Goal: Information Seeking & Learning: Learn about a topic

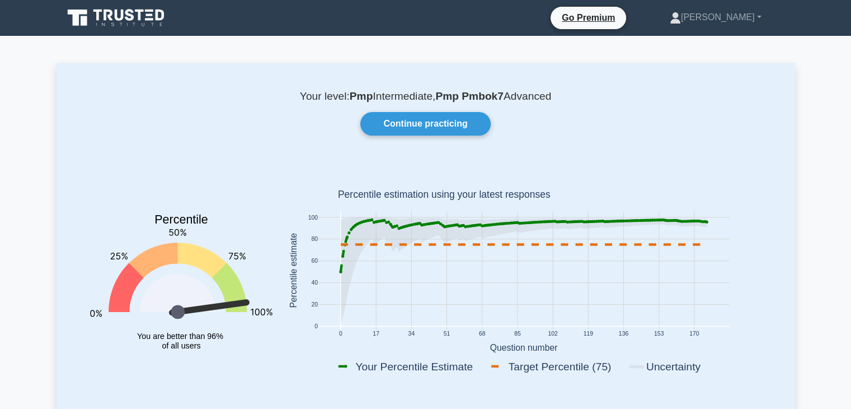
click at [560, 140] on div "Your level: Pmp Intermediate, Pmp Pmbok7 Advanced Continue practicing Percentil…" at bounding box center [426, 243] width 739 height 360
click at [173, 88] on div "Your level: Pmp Intermediate, Pmp Pmbok7 Advanced Continue practicing Percentil…" at bounding box center [426, 243] width 739 height 360
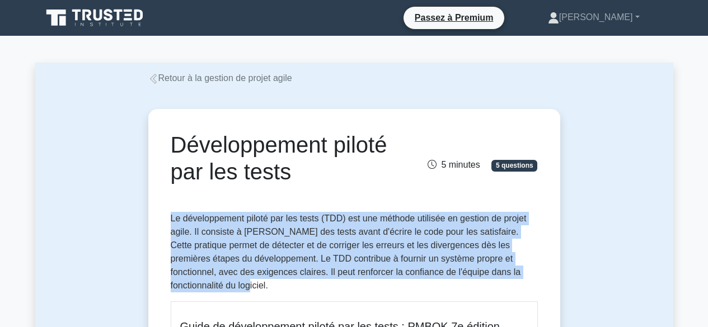
drag, startPoint x: 170, startPoint y: 217, endPoint x: 537, endPoint y: 279, distance: 371.8
click at [537, 279] on p "Le développement piloté par les tests (TDD) est une méthode utilisée en gestion…" at bounding box center [354, 252] width 367 height 81
copy font "Le développement piloté par les tests (TDD) est une méthode utilisée en gestion…"
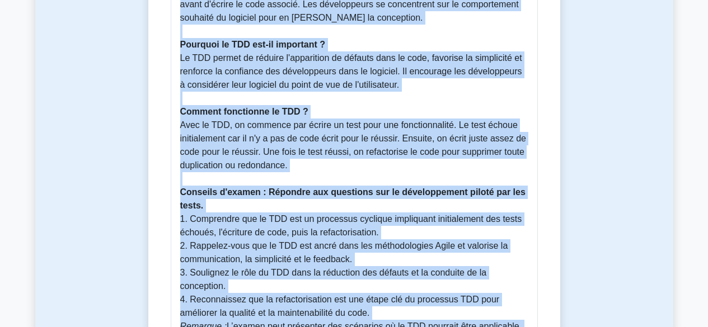
scroll to position [458, 0]
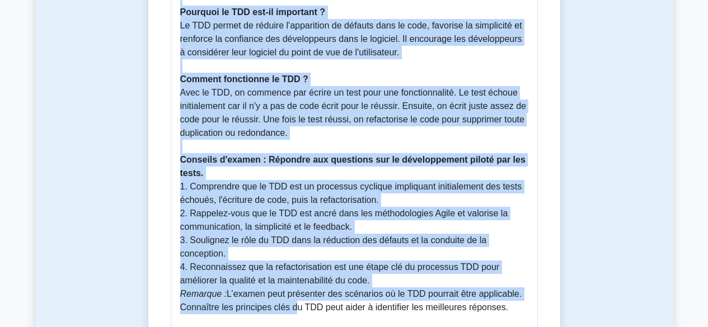
drag, startPoint x: 180, startPoint y: 48, endPoint x: 515, endPoint y: 291, distance: 414.0
click at [515, 291] on div "Guide de développement piloté par les tests : PMBOK 7e édition Le développement…" at bounding box center [354, 88] width 367 height 489
copy div "Guide de développement piloté par les tests : PMBOK 7e édition Le développement…"
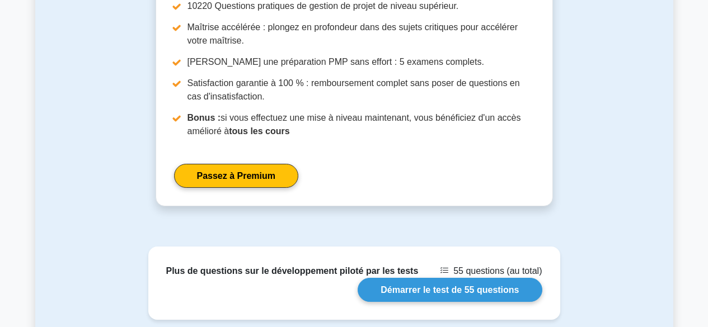
scroll to position [1058, 0]
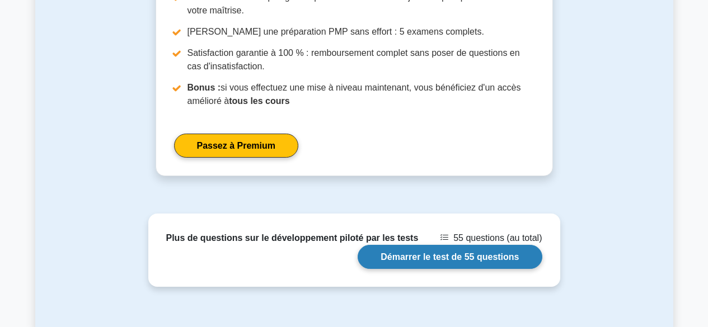
click at [463, 248] on link "Démarrer le test de 55 questions" at bounding box center [450, 257] width 184 height 24
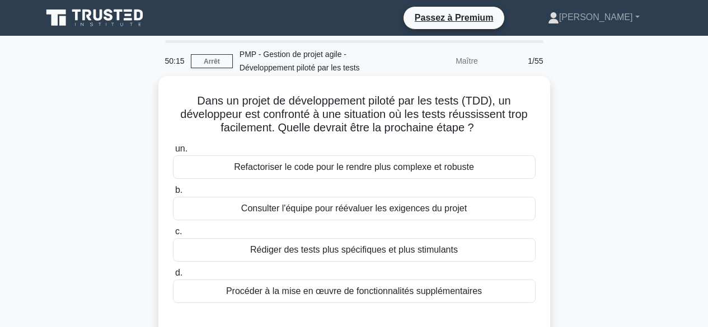
click at [454, 205] on font "Consulter l'équipe pour réévaluer les exigences du projet" at bounding box center [354, 209] width 226 height 10
click at [173, 194] on input "b. Consulter l'équipe pour réévaluer les exigences du projet" at bounding box center [173, 190] width 0 height 7
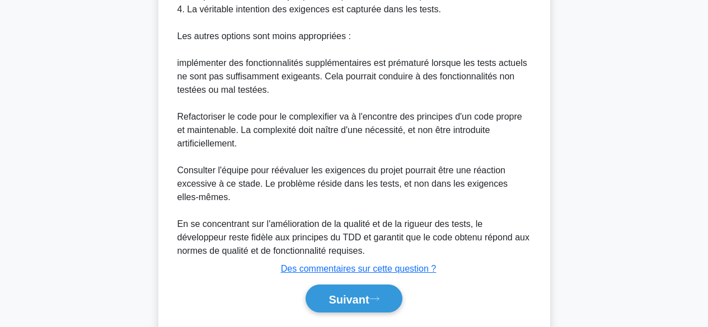
scroll to position [527, 0]
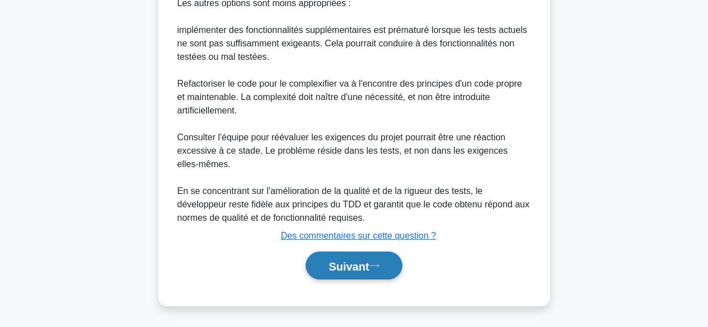
click at [359, 267] on font "Suivant" at bounding box center [349, 266] width 40 height 12
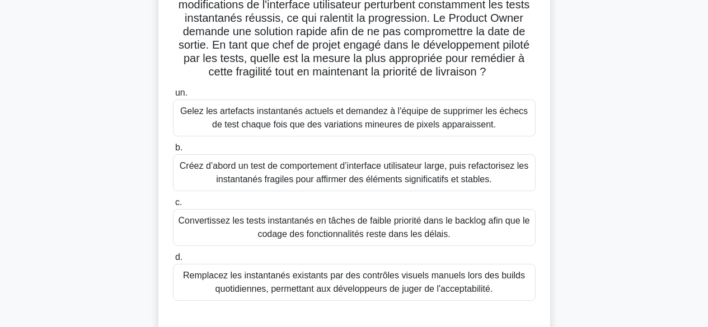
scroll to position [113, 0]
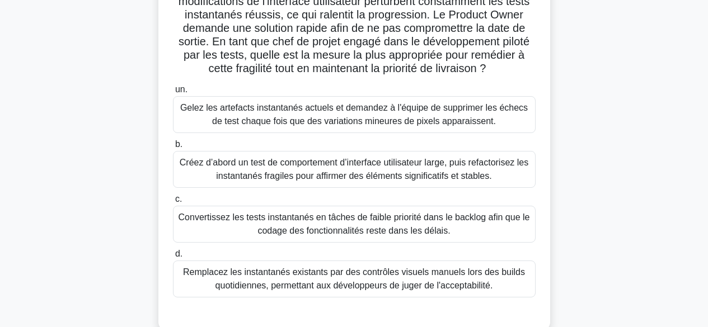
click at [338, 181] on font "Créez d’abord un test de comportement d’interface utilisateur large, puis refac…" at bounding box center [354, 169] width 349 height 23
click at [173, 148] on input "b. Créez d’abord un test de comportement d’interface utilisateur large, puis re…" at bounding box center [173, 144] width 0 height 7
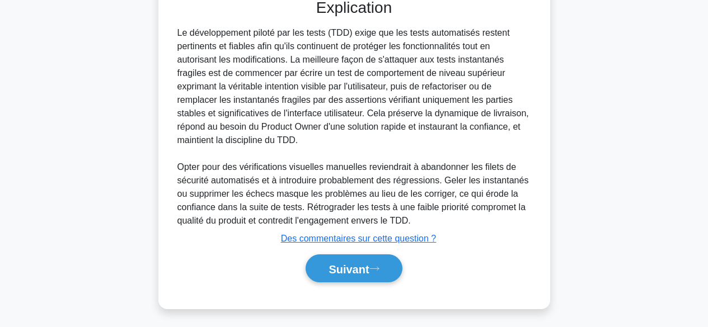
scroll to position [446, 0]
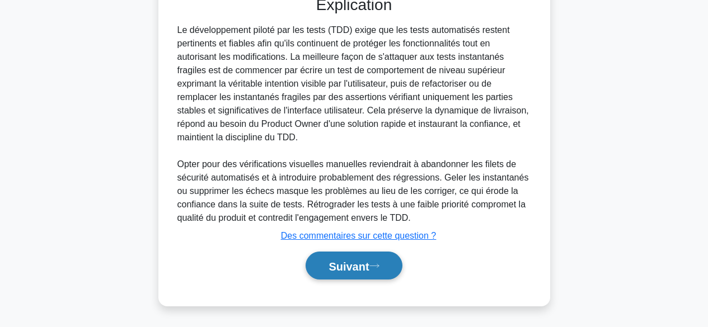
click at [353, 268] on font "Suivant" at bounding box center [349, 266] width 40 height 12
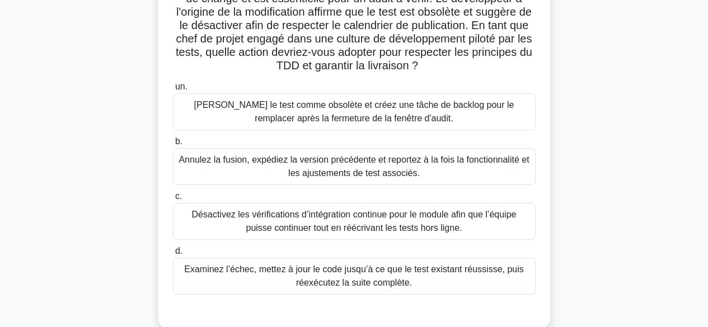
scroll to position [137, 0]
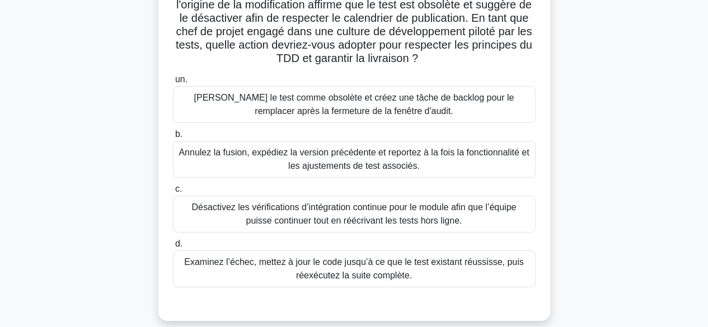
click at [467, 272] on font "Examinez l’échec, mettez à jour le code jusqu’à ce que le test existant réussis…" at bounding box center [354, 269] width 353 height 27
click at [173, 248] on input "d. Examinez l’échec, mettez à jour le code jusqu’à ce que le test existant réus…" at bounding box center [173, 244] width 0 height 7
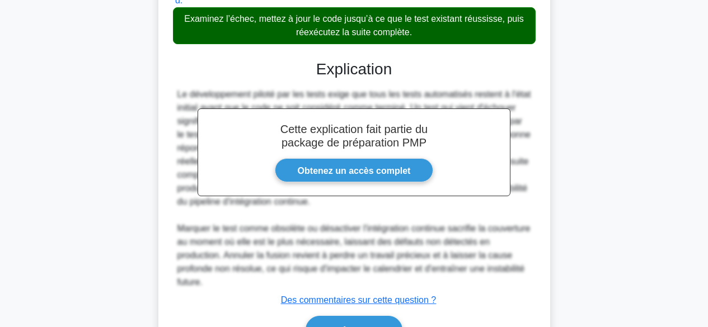
scroll to position [446, 0]
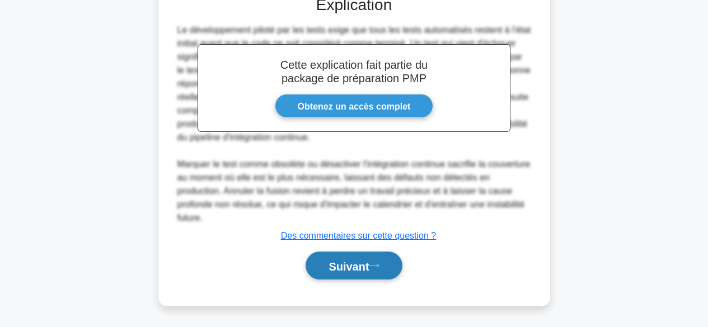
click at [374, 268] on icon at bounding box center [374, 266] width 10 height 6
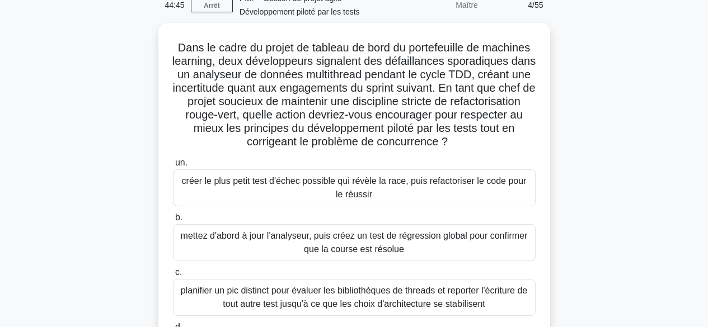
scroll to position [23, 0]
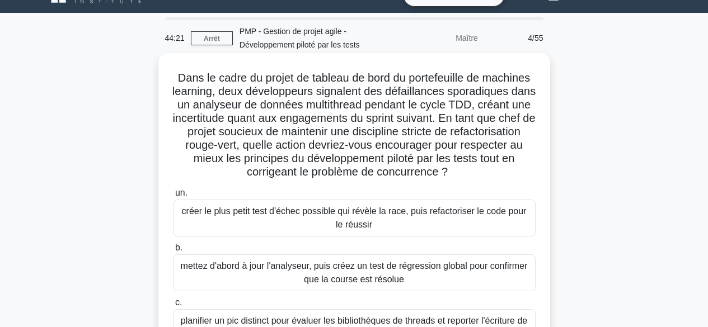
click at [434, 220] on font "créer le plus petit test d'échec possible qui révèle la race, puis refactoriser…" at bounding box center [354, 218] width 353 height 27
click at [173, 197] on input "un. créer le plus petit test d'échec possible qui révèle la race, puis refactor…" at bounding box center [173, 193] width 0 height 7
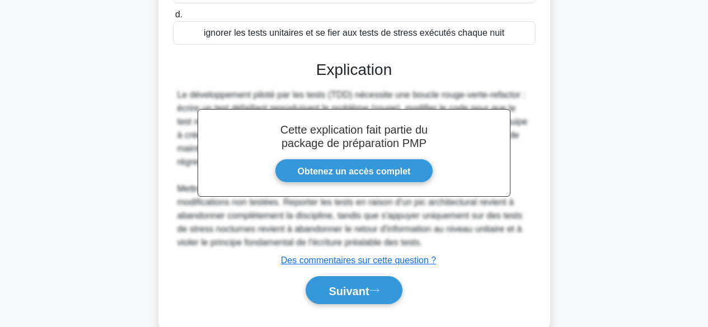
scroll to position [392, 0]
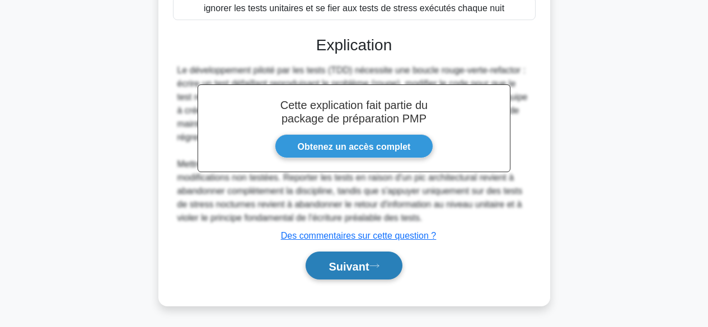
click at [362, 270] on font "Suivant" at bounding box center [349, 266] width 40 height 12
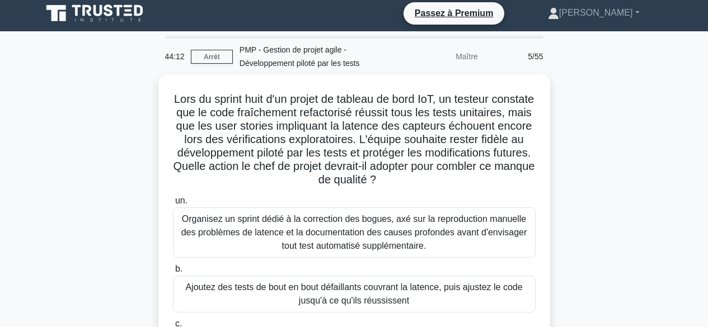
scroll to position [0, 0]
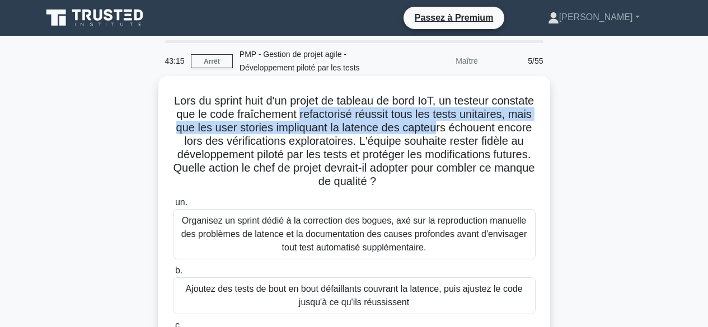
drag, startPoint x: 363, startPoint y: 113, endPoint x: 517, endPoint y: 127, distance: 155.1
click at [517, 127] on font "Lors du sprint huit d'un projet de tableau de bord IoT, un testeur constate que…" at bounding box center [355, 141] width 362 height 93
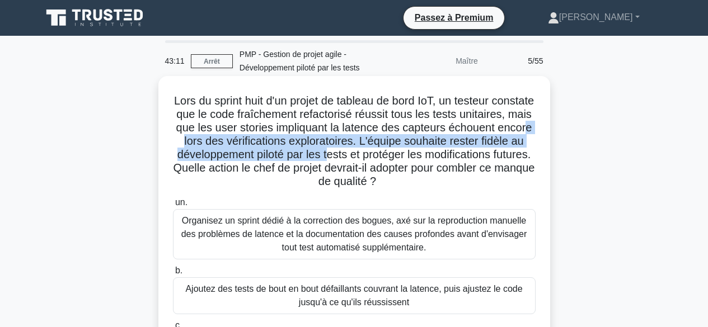
drag, startPoint x: 254, startPoint y: 138, endPoint x: 423, endPoint y: 149, distance: 169.5
click at [423, 149] on font "Lors du sprint huit d'un projet de tableau de bord IoT, un testeur constate que…" at bounding box center [355, 141] width 362 height 93
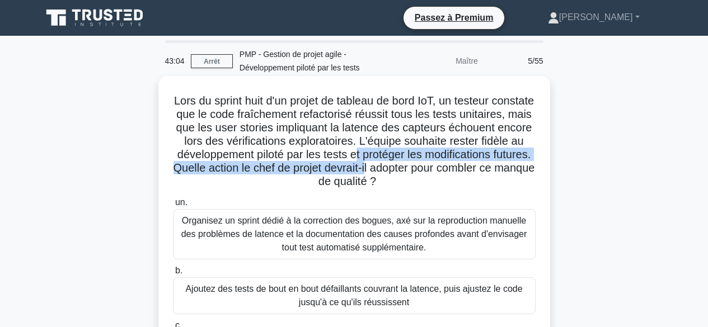
drag, startPoint x: 453, startPoint y: 157, endPoint x: 488, endPoint y: 174, distance: 38.6
click at [488, 174] on font "Lors du sprint huit d'un projet de tableau de bord IoT, un testeur constate que…" at bounding box center [355, 141] width 362 height 93
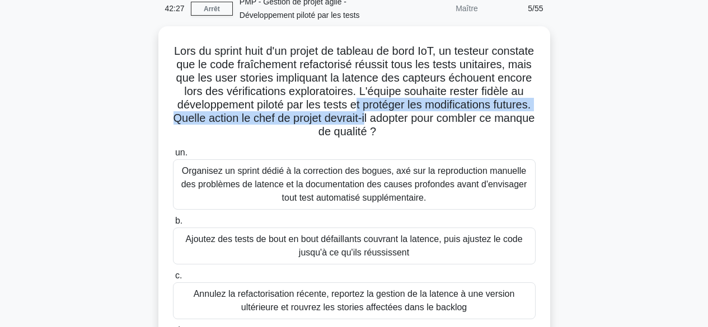
scroll to position [32, 0]
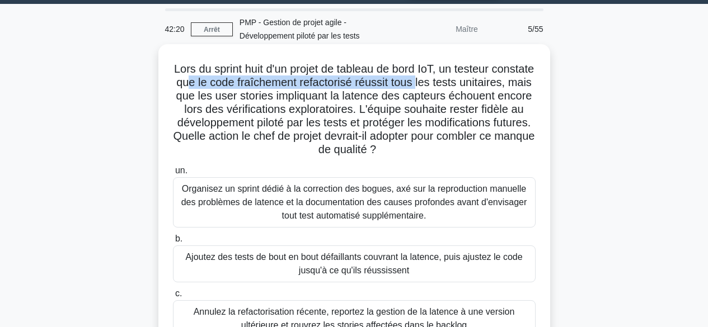
drag, startPoint x: 249, startPoint y: 84, endPoint x: 478, endPoint y: 83, distance: 229.0
click at [478, 83] on font "Lors du sprint huit d'un projet de tableau de bord IoT, un testeur constate que…" at bounding box center [355, 109] width 362 height 93
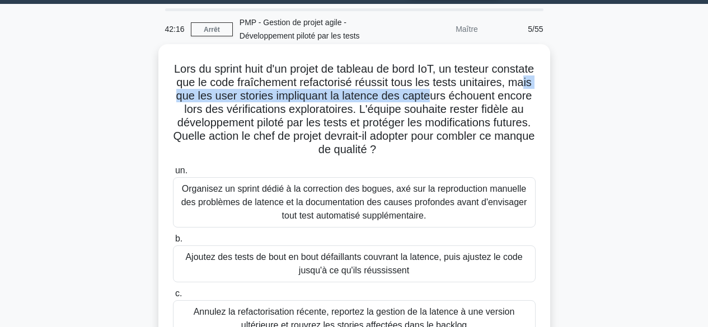
drag, startPoint x: 242, startPoint y: 98, endPoint x: 516, endPoint y: 100, distance: 274.3
click at [516, 100] on font "Lors du sprint huit d'un projet de tableau de bord IoT, un testeur constate que…" at bounding box center [355, 109] width 362 height 93
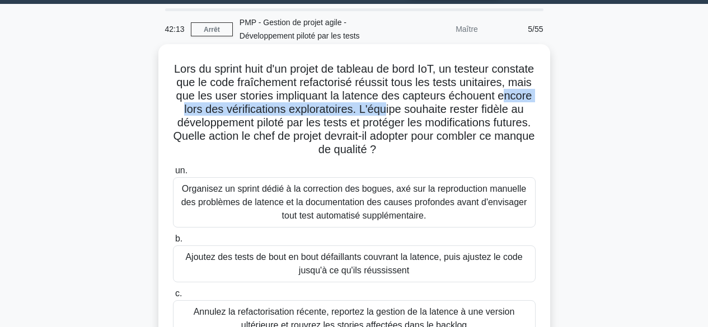
drag, startPoint x: 234, startPoint y: 109, endPoint x: 469, endPoint y: 113, distance: 234.6
click at [469, 113] on font "Lors du sprint huit d'un projet de tableau de bord IoT, un testeur constate que…" at bounding box center [355, 109] width 362 height 93
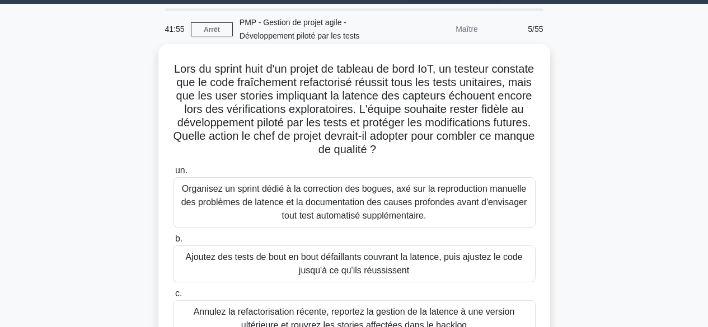
click at [447, 266] on font "Ajoutez des tests de bout en bout défaillants couvrant la latence, puis ajustez…" at bounding box center [354, 264] width 353 height 27
click at [173, 243] on input "b. Ajoutez des tests de bout en bout défaillants couvrant la latence, puis ajus…" at bounding box center [173, 239] width 0 height 7
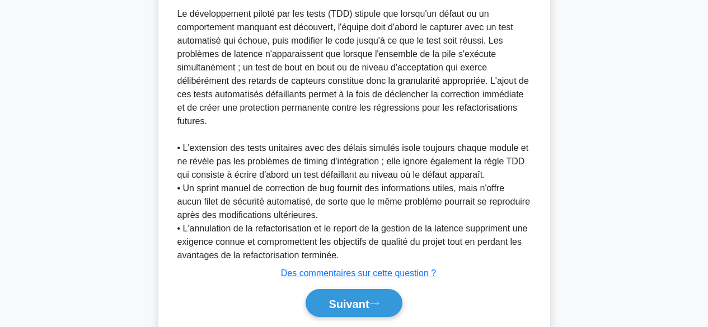
scroll to position [499, 0]
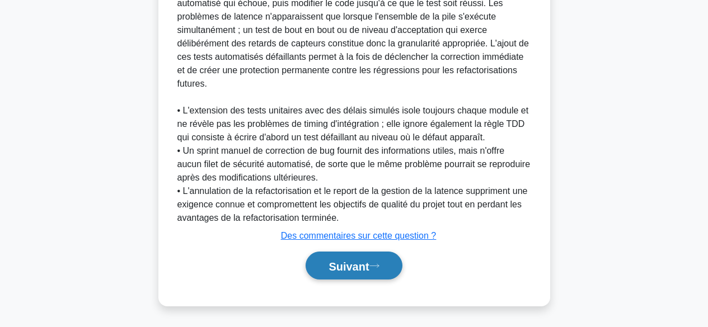
click at [352, 263] on font "Suivant" at bounding box center [349, 266] width 40 height 12
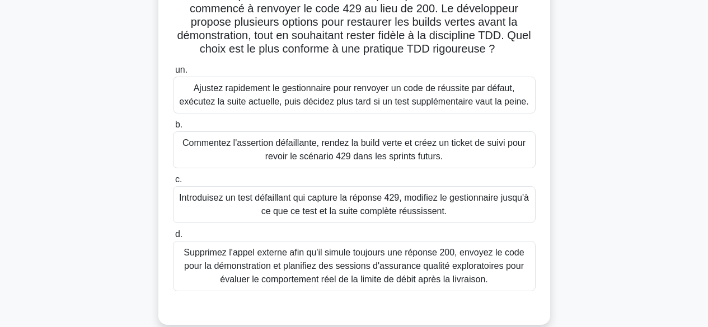
scroll to position [123, 0]
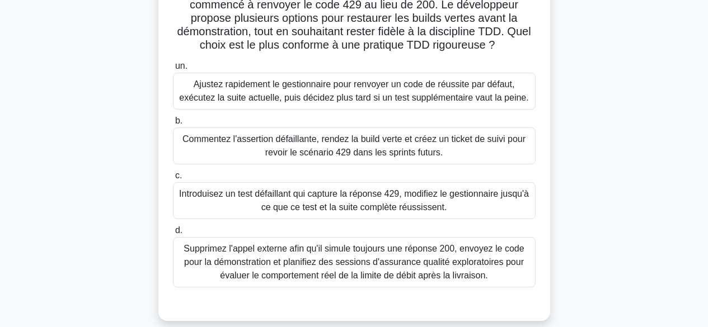
click at [489, 205] on font "Introduisez un test défaillant qui capture la réponse 429, modifiez le gestionn…" at bounding box center [354, 201] width 353 height 27
click at [173, 180] on input "c. Introduisez un test défaillant qui capture la réponse 429, modifiez le gesti…" at bounding box center [173, 175] width 0 height 7
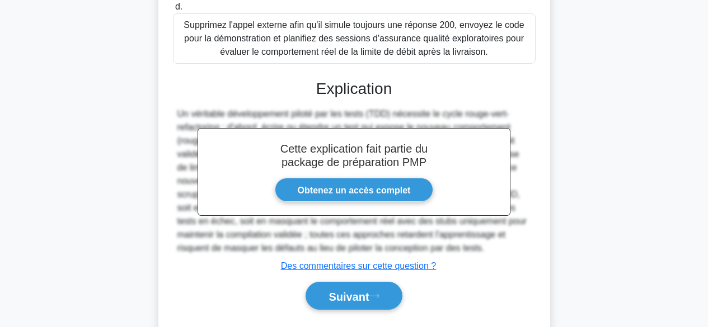
scroll to position [378, 0]
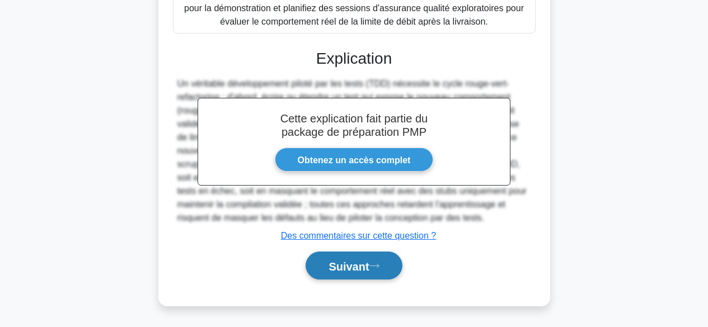
click at [345, 265] on font "Suivant" at bounding box center [349, 266] width 40 height 12
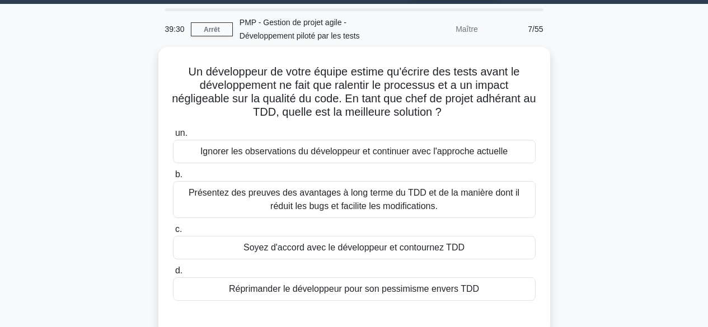
scroll to position [27, 0]
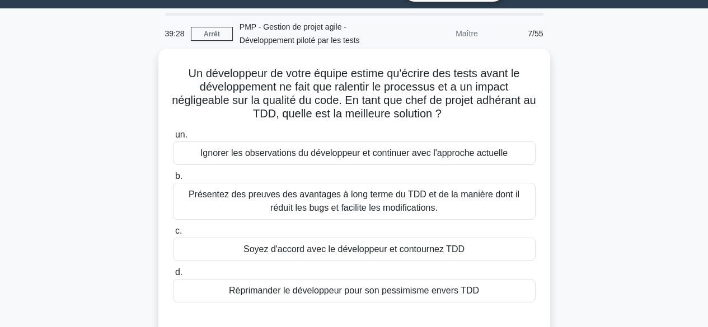
click at [426, 199] on font "Présentez des preuves des avantages à long terme du TDD et de la manière dont i…" at bounding box center [354, 201] width 331 height 23
click at [173, 180] on input "b. Présentez des preuves des avantages à long terme du TDD et de la manière don…" at bounding box center [173, 176] width 0 height 7
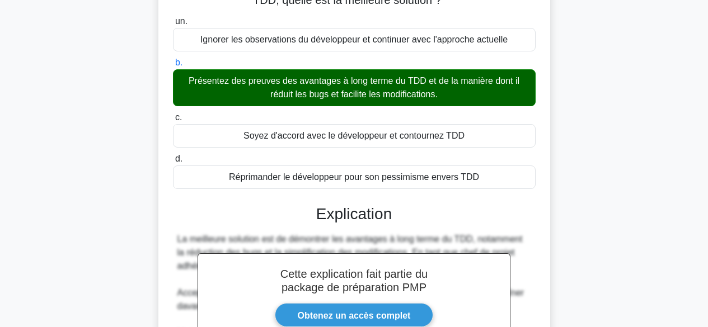
scroll to position [311, 0]
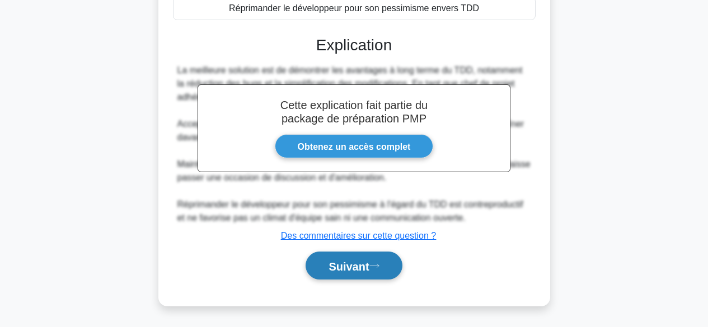
click at [356, 266] on font "Suivant" at bounding box center [349, 266] width 40 height 12
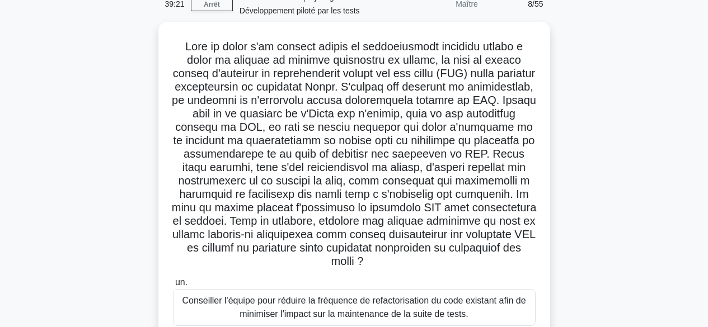
scroll to position [55, 0]
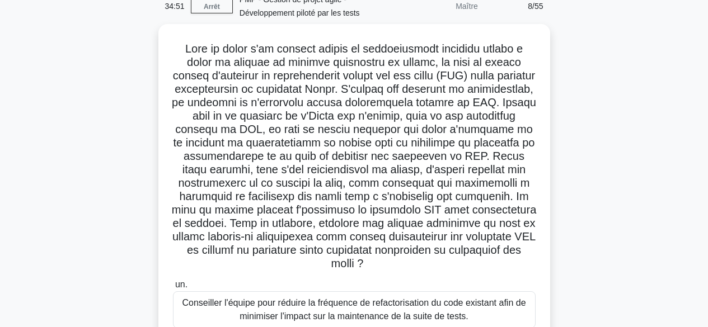
click at [603, 162] on div ".spinner_0XTQ{transform-origin:center;animation:spinner_y6GP .75s linear infini…" at bounding box center [354, 289] width 638 height 530
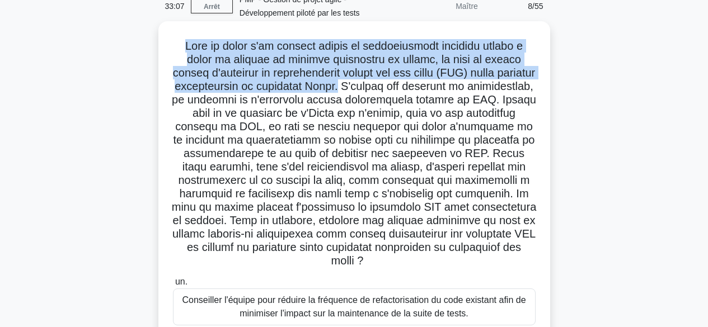
drag, startPoint x: 178, startPoint y: 46, endPoint x: 397, endPoint y: 87, distance: 222.8
click at [397, 87] on font at bounding box center [354, 153] width 365 height 227
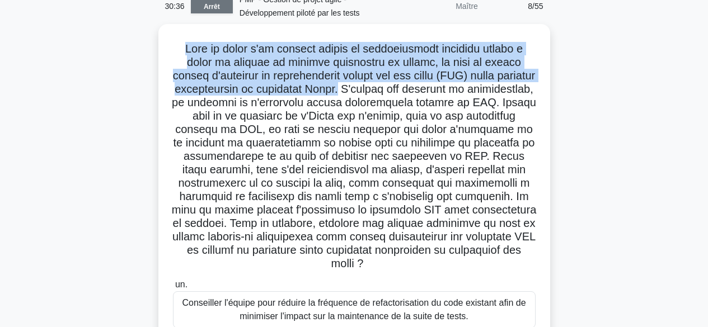
click at [221, 10] on link "Arrêt" at bounding box center [212, 6] width 42 height 14
